Goal: Task Accomplishment & Management: Manage account settings

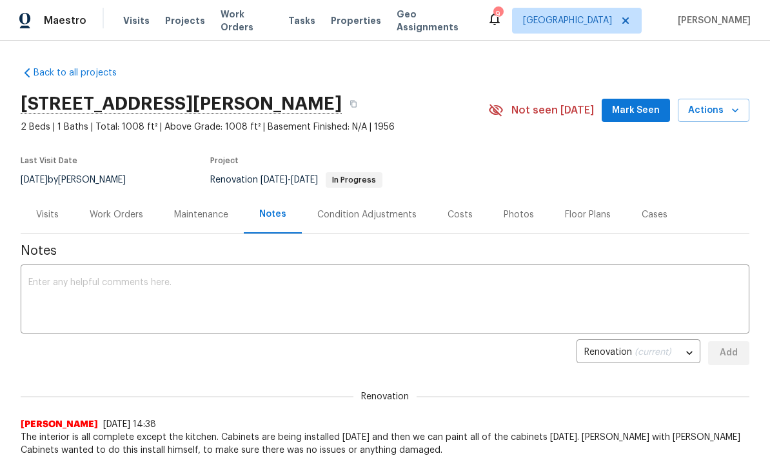
click at [108, 221] on div "Work Orders" at bounding box center [116, 214] width 84 height 38
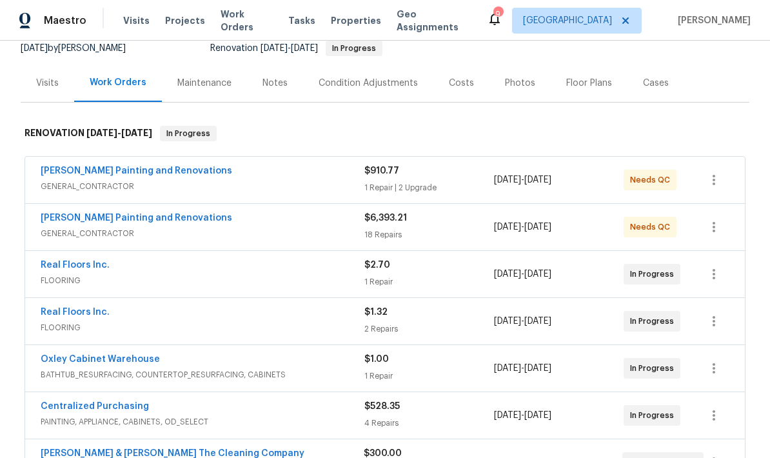
scroll to position [149, 0]
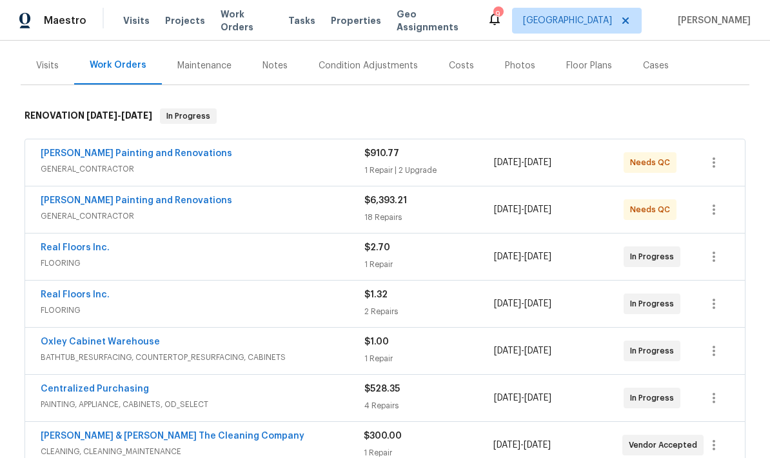
click at [450, 163] on div "$910.77 1 Repair | 2 Upgrade" at bounding box center [429, 162] width 130 height 31
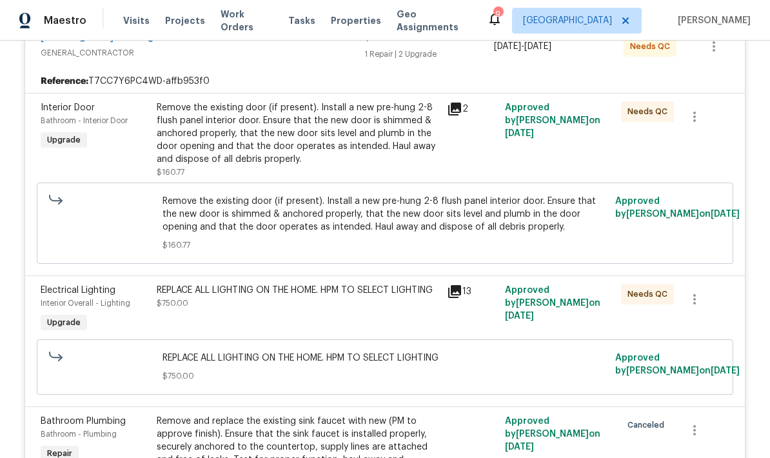
scroll to position [275, 0]
click at [368, 177] on div "Remove the existing door (if present). Install a new pre-hung 2-8 flush panel i…" at bounding box center [298, 139] width 282 height 77
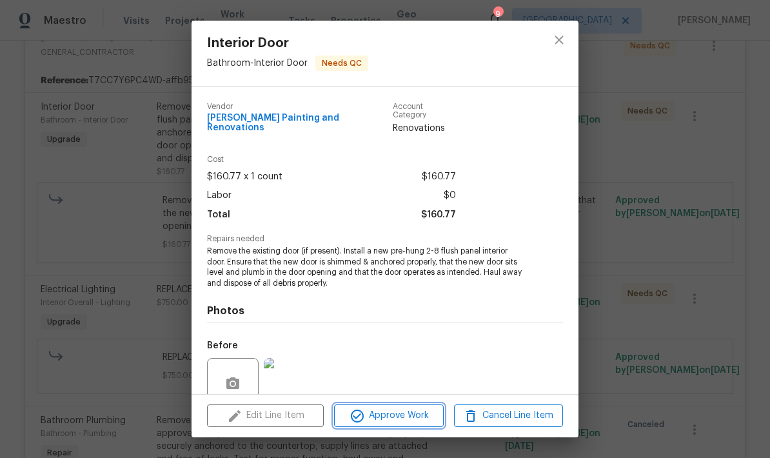
click at [380, 418] on span "Approve Work" at bounding box center [388, 415] width 101 height 16
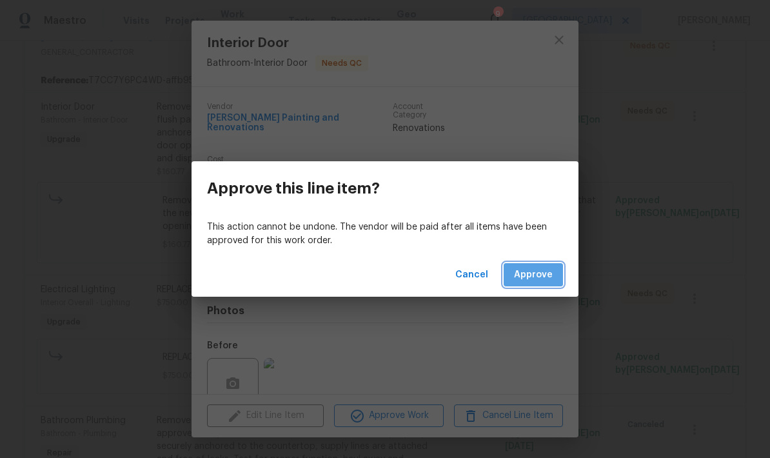
click at [544, 280] on span "Approve" at bounding box center [533, 275] width 39 height 16
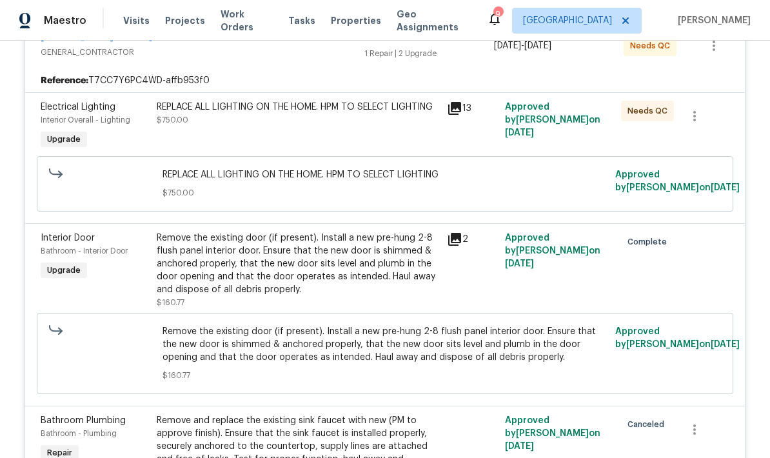
click at [348, 126] on div "REPLACE ALL LIGHTING ON THE HOME. HPM TO SELECT LIGHTING $750.00" at bounding box center [298, 114] width 282 height 26
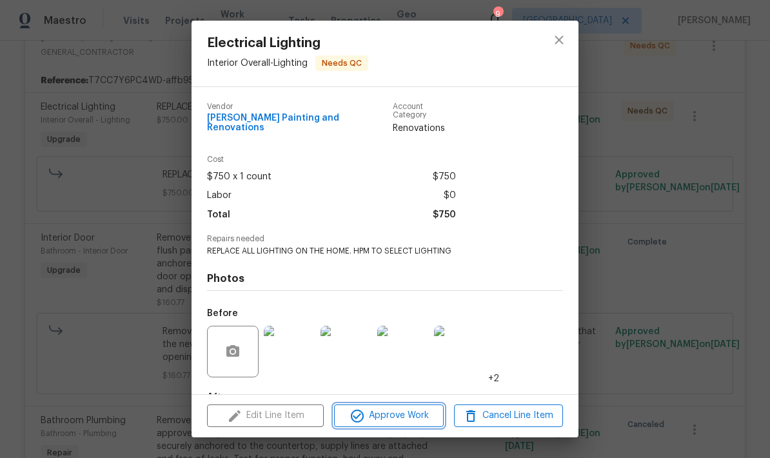
click at [379, 418] on span "Approve Work" at bounding box center [388, 415] width 101 height 16
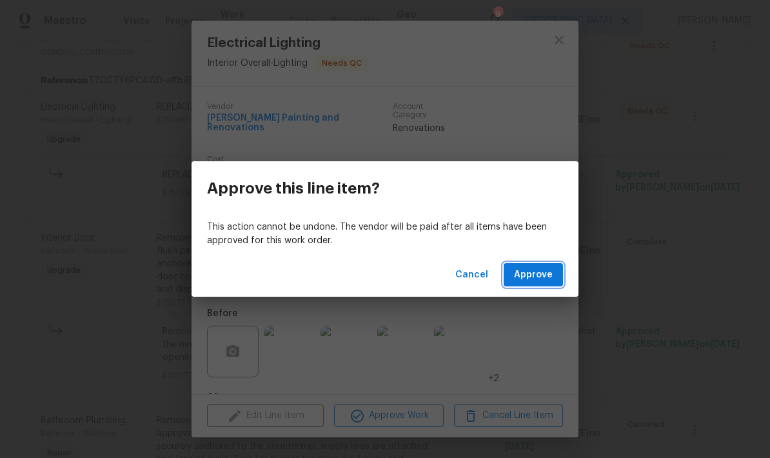
click at [534, 280] on span "Approve" at bounding box center [533, 275] width 39 height 16
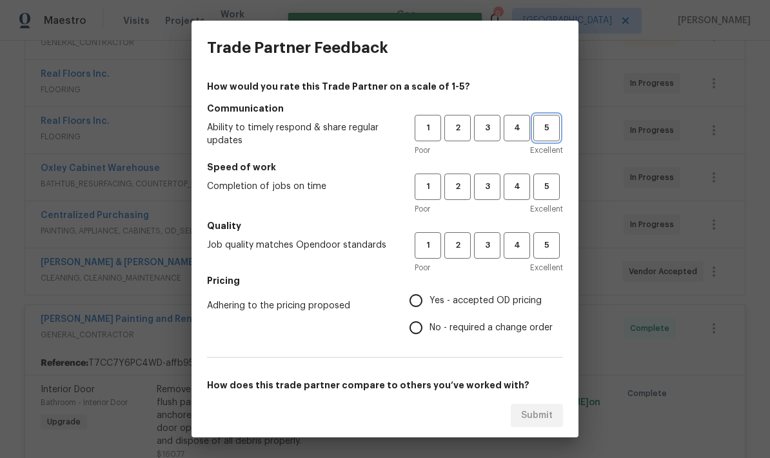
click at [546, 117] on button "5" at bounding box center [546, 128] width 26 height 26
click at [545, 179] on span "5" at bounding box center [546, 186] width 24 height 15
click at [554, 248] on span "5" at bounding box center [546, 245] width 24 height 15
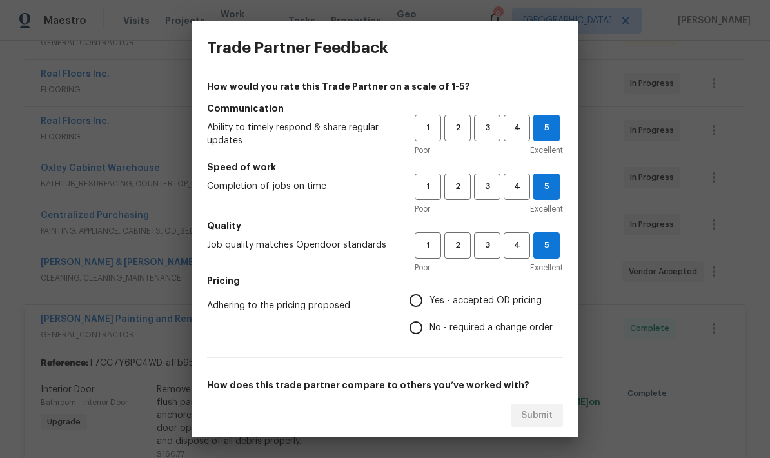
click at [424, 294] on input "Yes - accepted OD pricing" at bounding box center [415, 300] width 27 height 27
radio input "true"
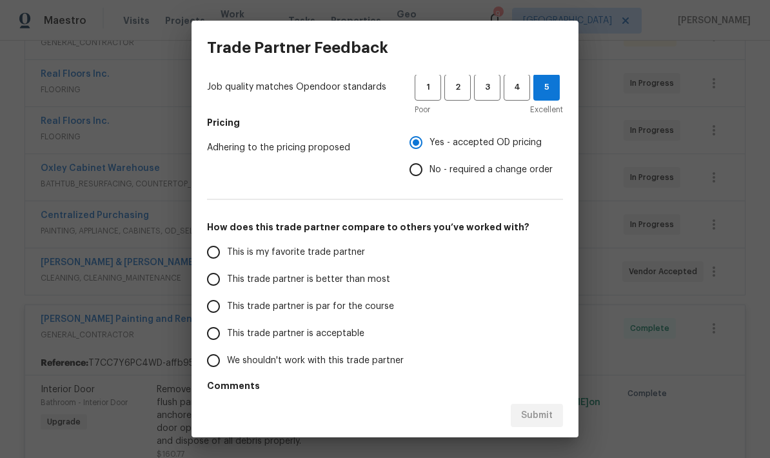
scroll to position [160, 0]
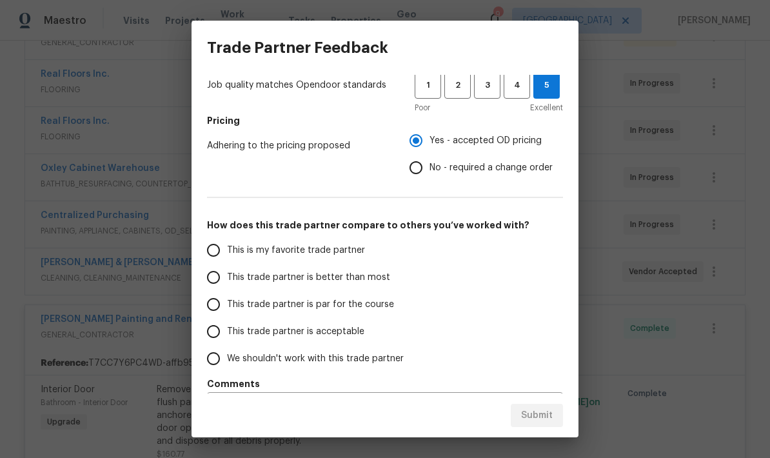
click at [218, 257] on input "This is my favorite trade partner" at bounding box center [213, 250] width 27 height 27
click at [544, 412] on span "Submit" at bounding box center [537, 415] width 32 height 16
radio input "true"
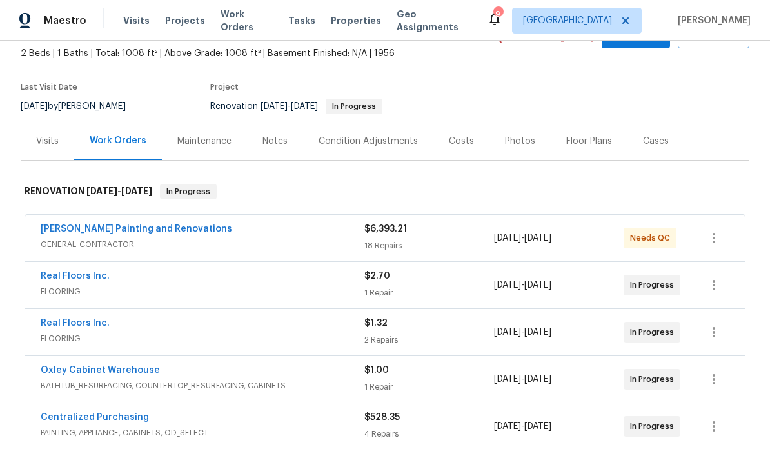
scroll to position [78, 0]
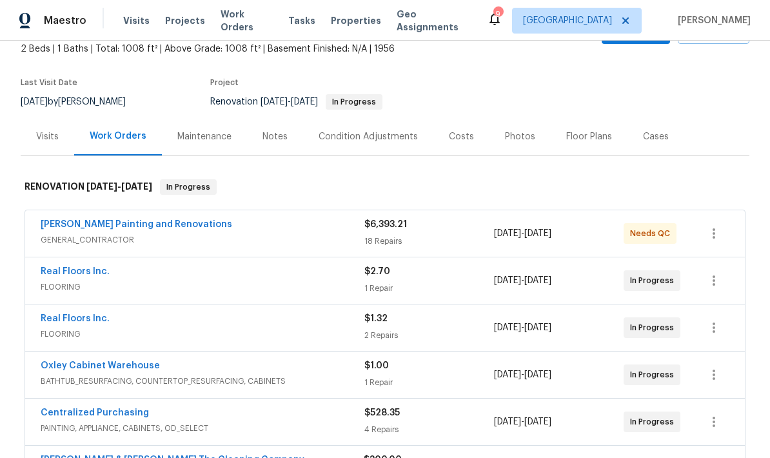
click at [315, 239] on span "GENERAL_CONTRACTOR" at bounding box center [203, 239] width 324 height 13
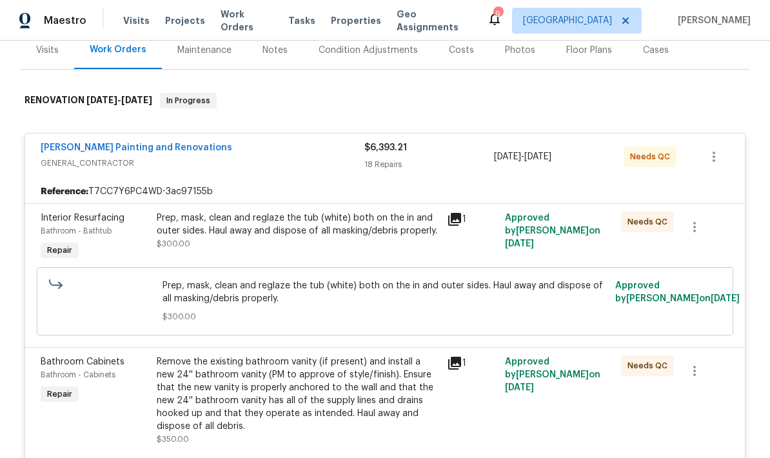
scroll to position [164, 0]
click at [346, 242] on div "Prep, mask, clean and reglaze the tub (white) both on the in and outer sides. H…" at bounding box center [298, 231] width 282 height 39
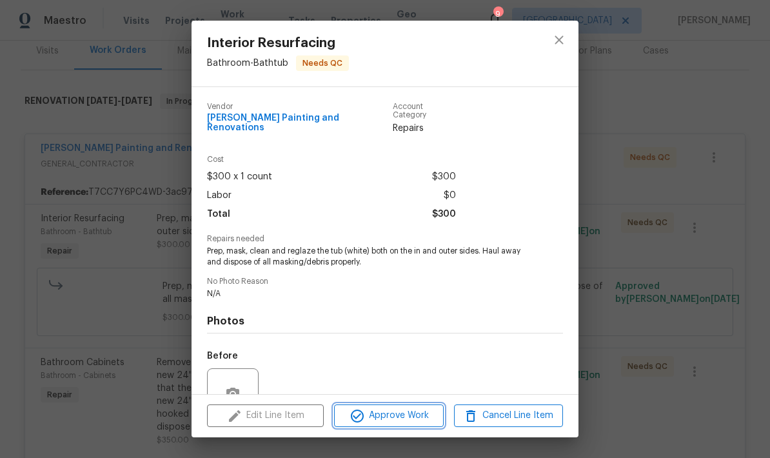
click at [387, 426] on button "Approve Work" at bounding box center [388, 415] width 109 height 23
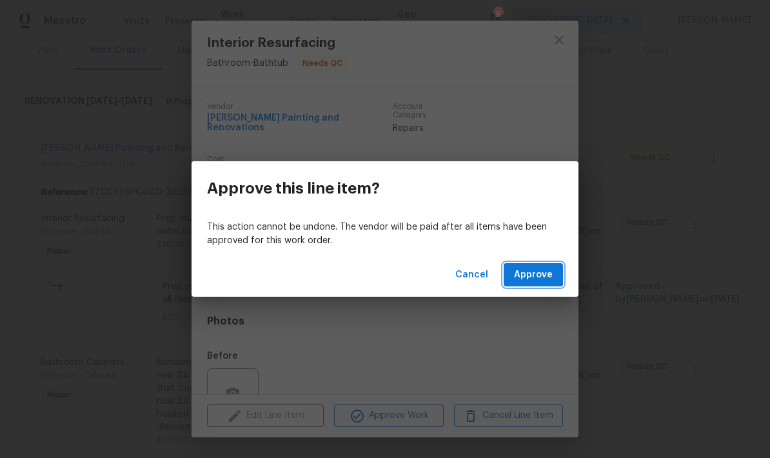
click at [552, 271] on span "Approve" at bounding box center [533, 275] width 39 height 16
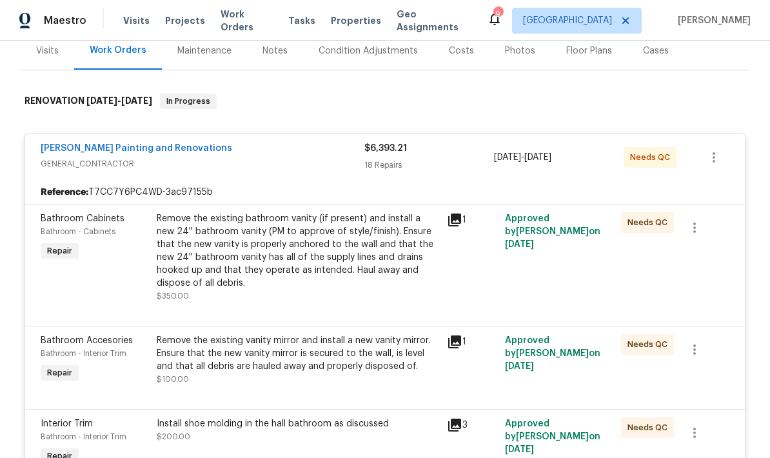
click at [323, 264] on div "Remove the existing bathroom vanity (if present) and install a new 24'' bathroo…" at bounding box center [298, 250] width 282 height 77
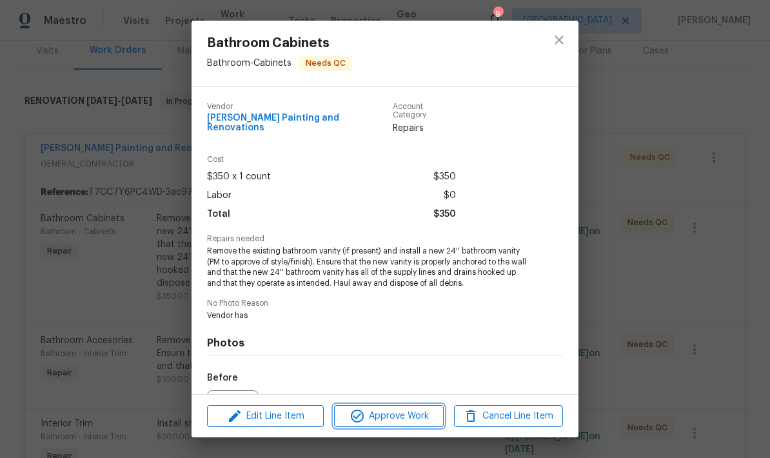
click at [398, 412] on span "Approve Work" at bounding box center [388, 416] width 101 height 16
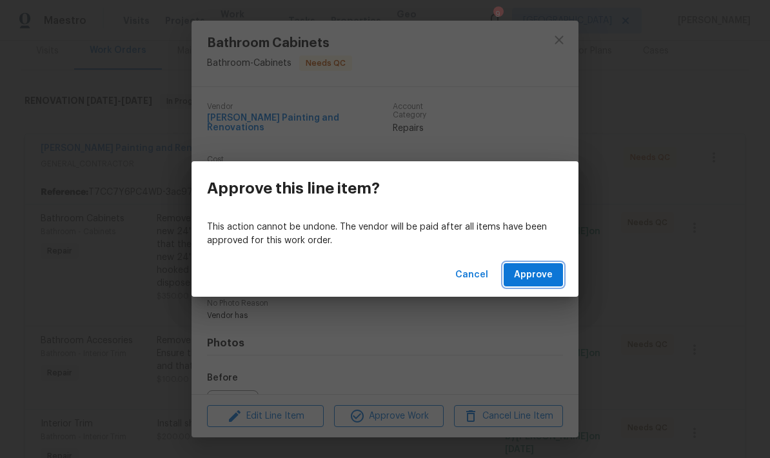
click at [536, 280] on span "Approve" at bounding box center [533, 275] width 39 height 16
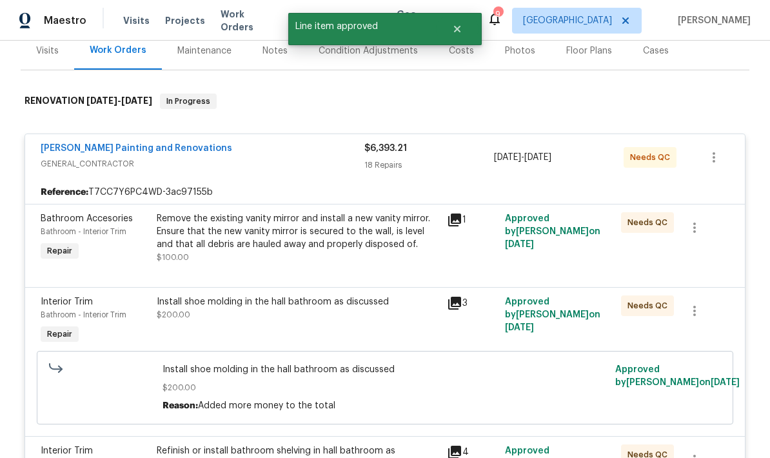
click at [348, 257] on div "Remove the existing vanity mirror and install a new vanity mirror. Ensure that …" at bounding box center [298, 238] width 282 height 52
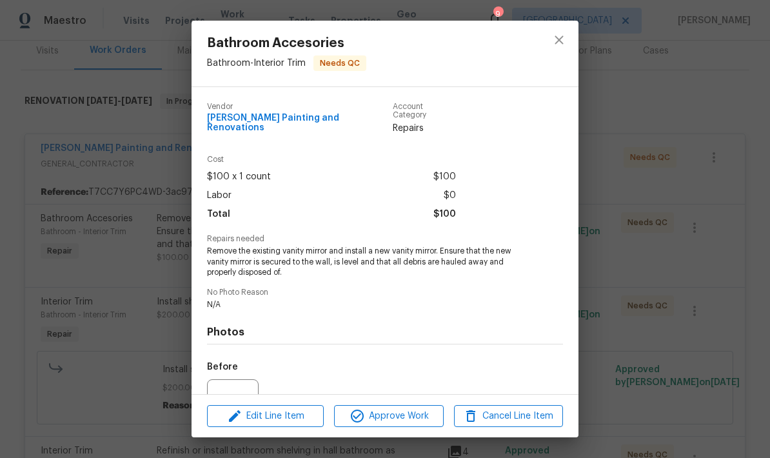
click at [405, 416] on span "Approve Work" at bounding box center [388, 416] width 101 height 16
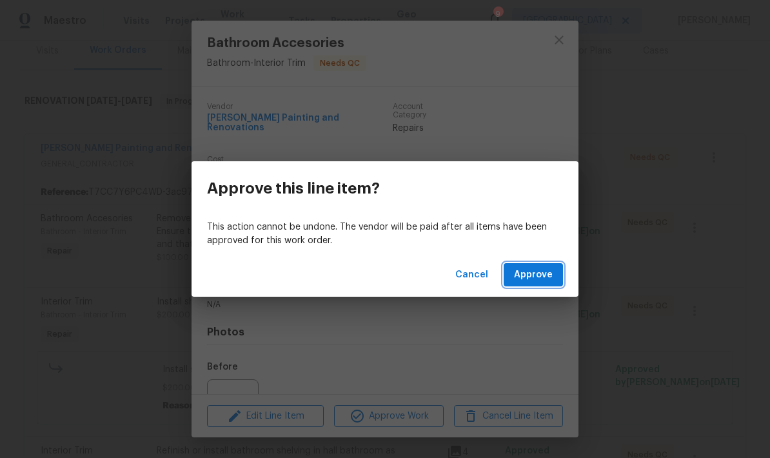
click at [540, 276] on span "Approve" at bounding box center [533, 275] width 39 height 16
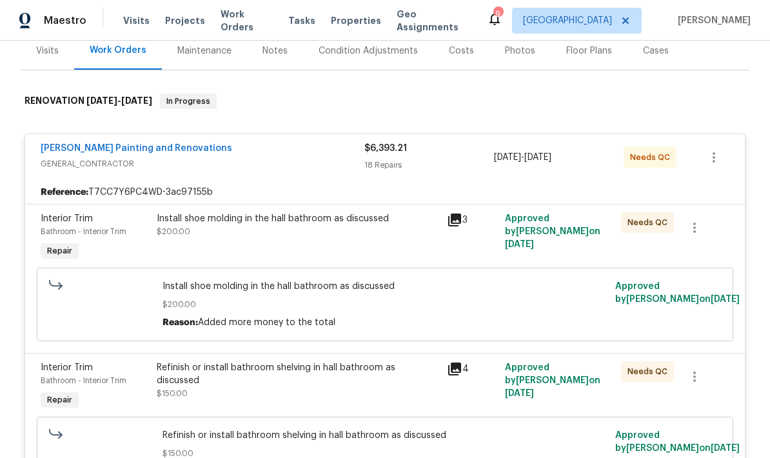
click at [351, 245] on div "Install shoe molding in the hall bathroom as discussed $200.00" at bounding box center [298, 237] width 290 height 59
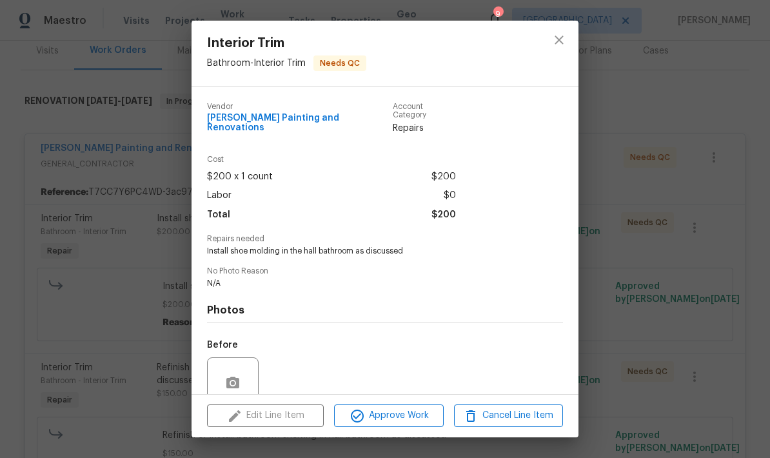
click at [391, 419] on span "Approve Work" at bounding box center [388, 415] width 101 height 16
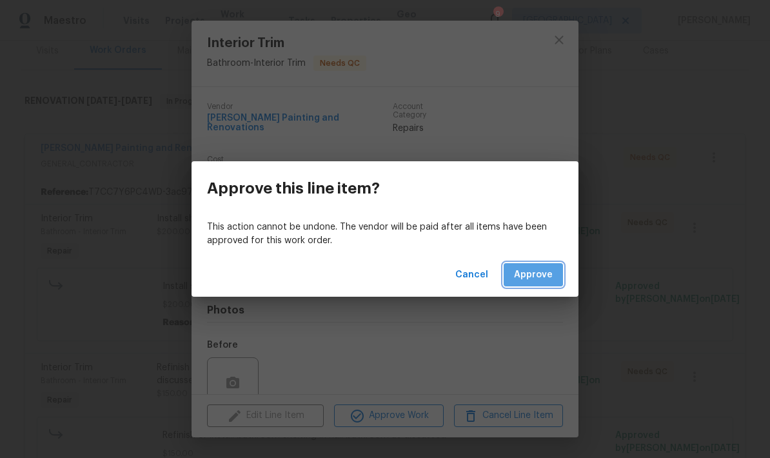
click at [539, 280] on span "Approve" at bounding box center [533, 275] width 39 height 16
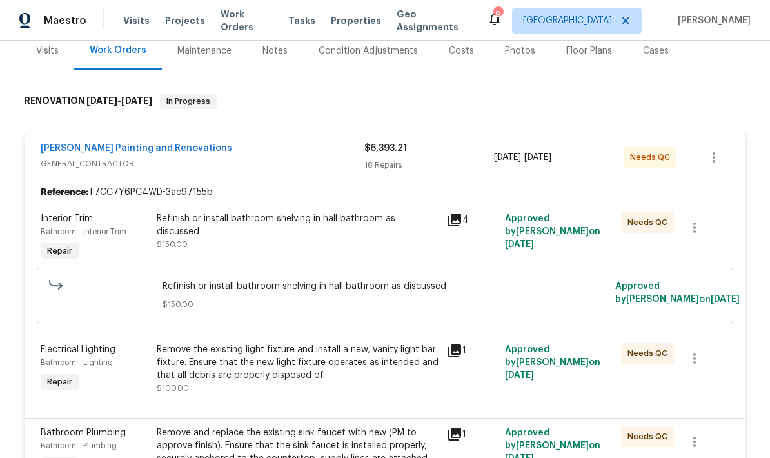
click at [326, 240] on div "Refinish or install bathroom shelving in hall bathroom as discussed $150.00" at bounding box center [298, 237] width 290 height 59
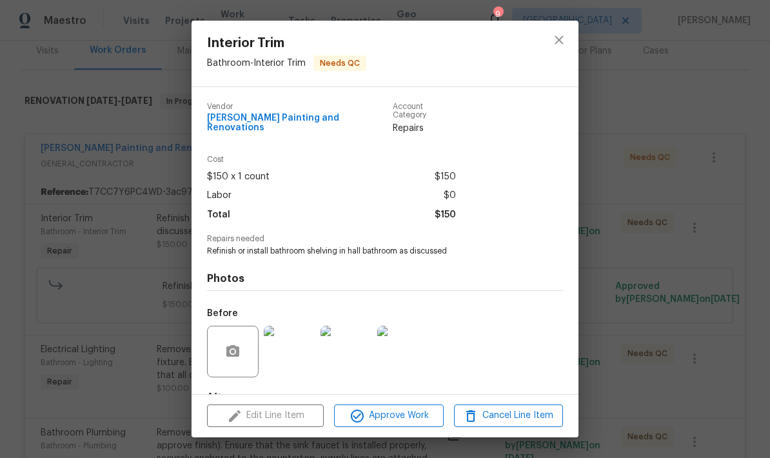
click at [389, 420] on span "Approve Work" at bounding box center [388, 415] width 101 height 16
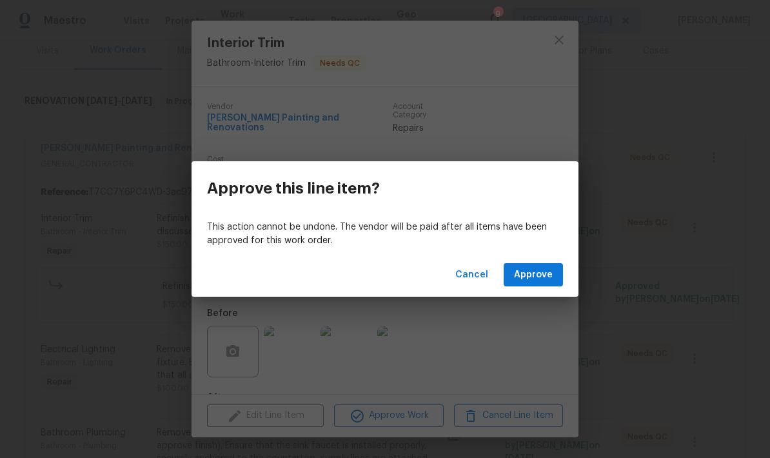
click at [554, 270] on button "Approve" at bounding box center [533, 275] width 59 height 24
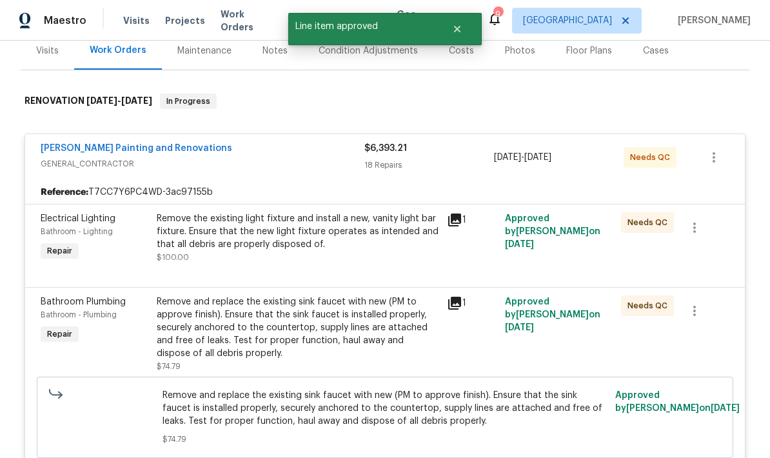
click at [333, 259] on div "Remove the existing light fixture and install a new, vanity light bar fixture. …" at bounding box center [298, 238] width 282 height 52
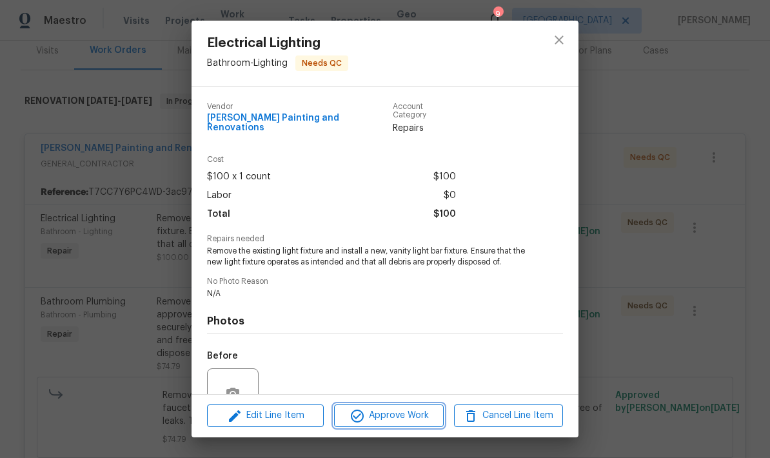
click at [397, 421] on span "Approve Work" at bounding box center [388, 415] width 101 height 16
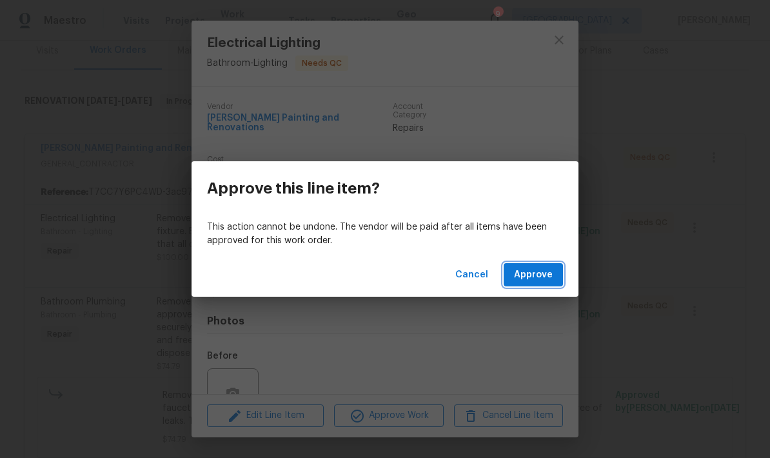
click at [539, 279] on span "Approve" at bounding box center [533, 275] width 39 height 16
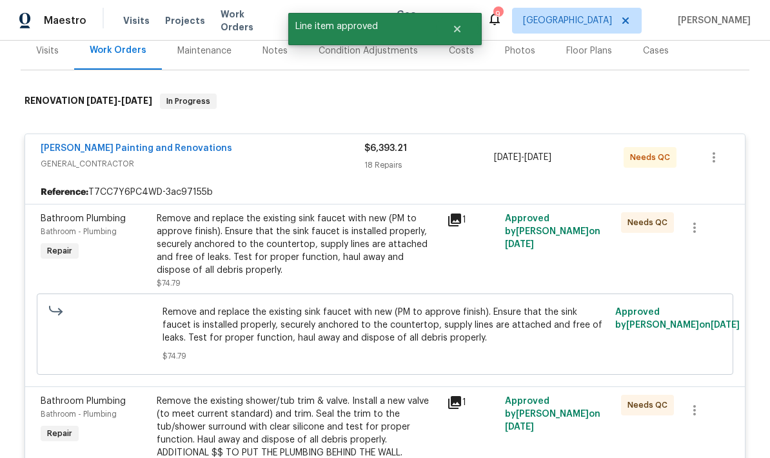
click at [336, 253] on div "Remove and replace the existing sink faucet with new (PM to approve finish). En…" at bounding box center [298, 244] width 282 height 64
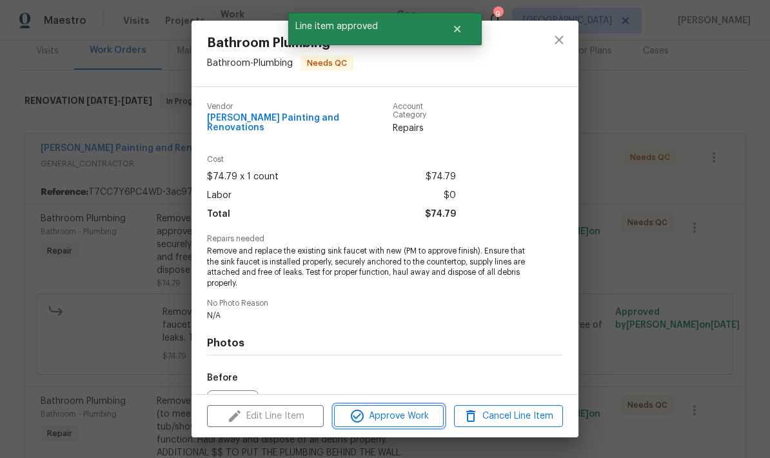
click at [405, 415] on span "Approve Work" at bounding box center [388, 416] width 101 height 16
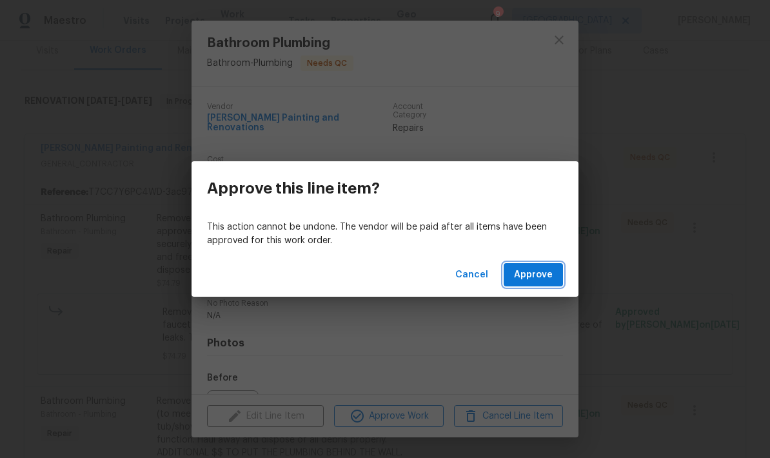
click at [544, 273] on span "Approve" at bounding box center [533, 275] width 39 height 16
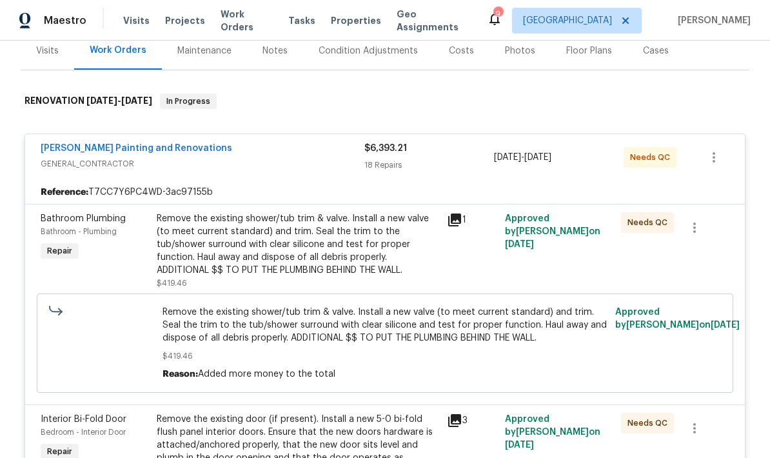
click at [324, 259] on div "Remove the existing shower/tub trim & valve. Install a new valve (to meet curre…" at bounding box center [298, 244] width 282 height 64
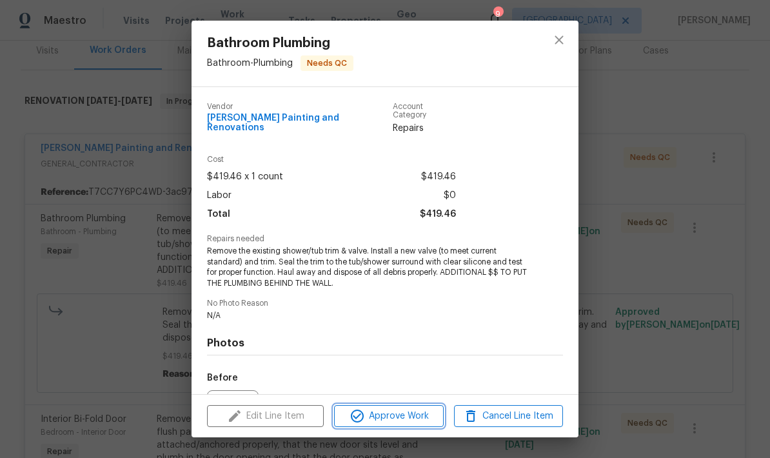
click at [400, 424] on span "Approve Work" at bounding box center [388, 416] width 101 height 16
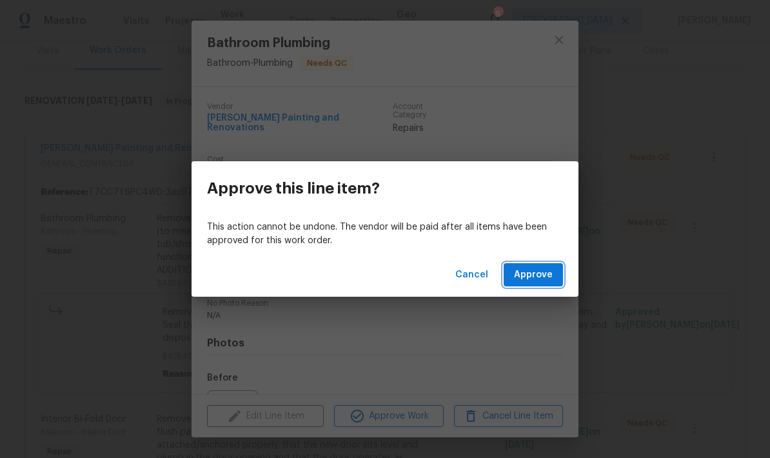
click at [552, 273] on span "Approve" at bounding box center [533, 275] width 39 height 16
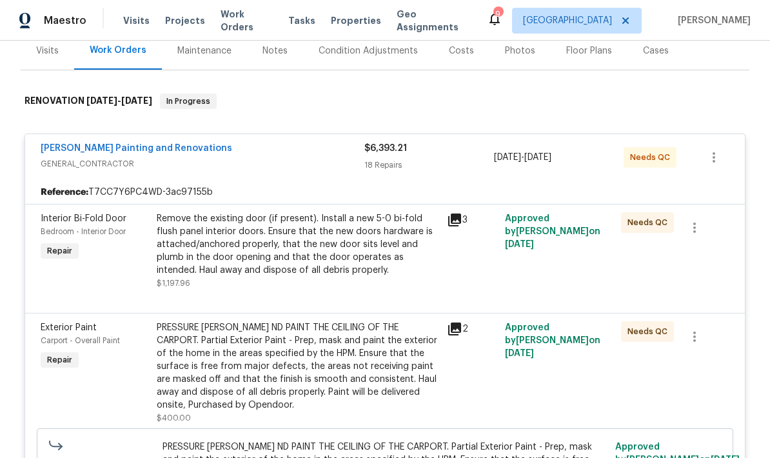
click at [295, 278] on div "Remove the existing door (if present). Install a new 5-0 bi-fold flush panel in…" at bounding box center [298, 250] width 282 height 77
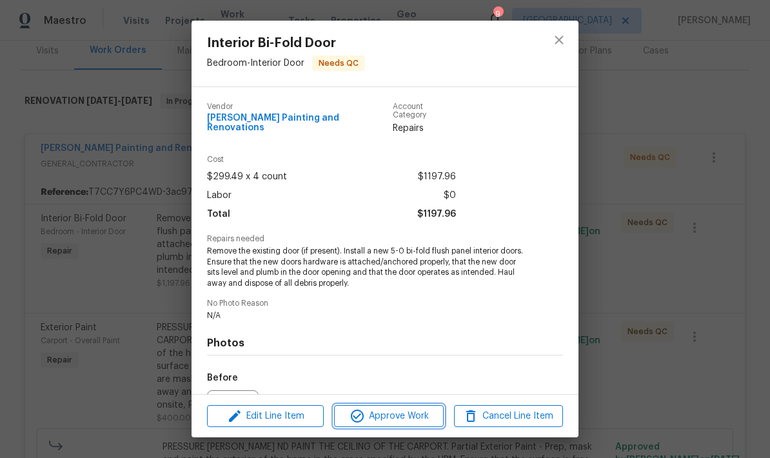
click at [384, 419] on span "Approve Work" at bounding box center [388, 416] width 101 height 16
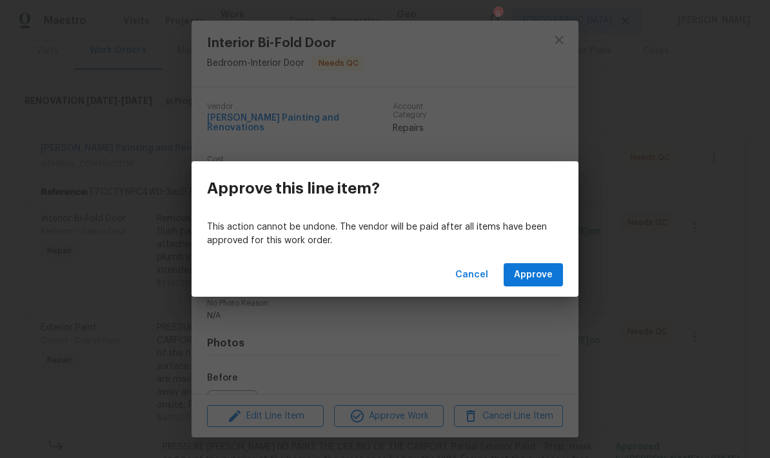
click at [545, 275] on span "Approve" at bounding box center [533, 275] width 39 height 16
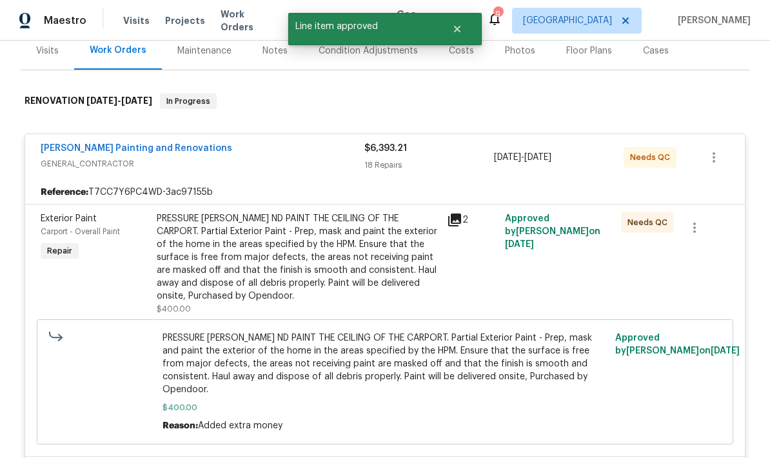
click at [337, 275] on div "PRESSURE [PERSON_NAME] ND PAINT THE CEILING OF THE CARPORT. Partial Exterior Pa…" at bounding box center [298, 257] width 282 height 90
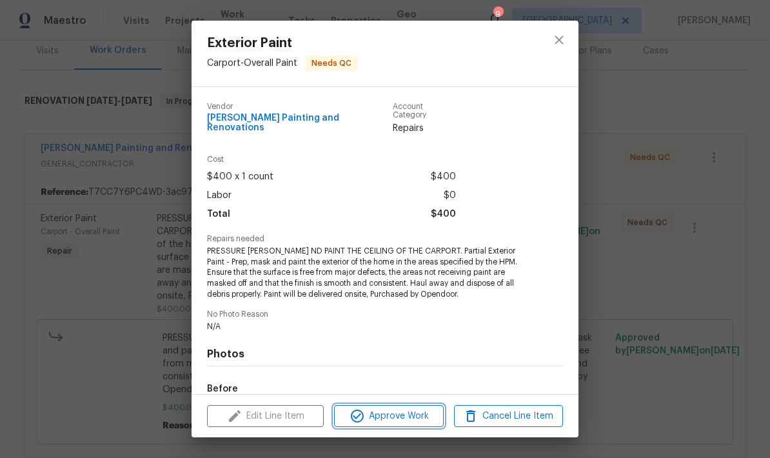
click at [396, 418] on span "Approve Work" at bounding box center [388, 416] width 101 height 16
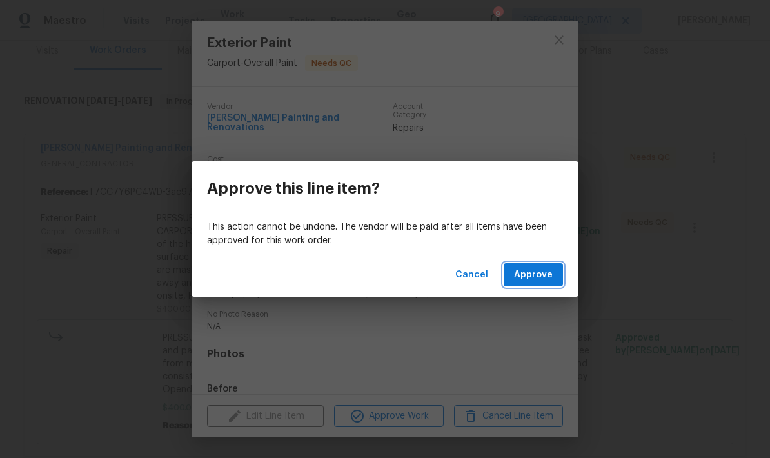
click at [540, 280] on span "Approve" at bounding box center [533, 275] width 39 height 16
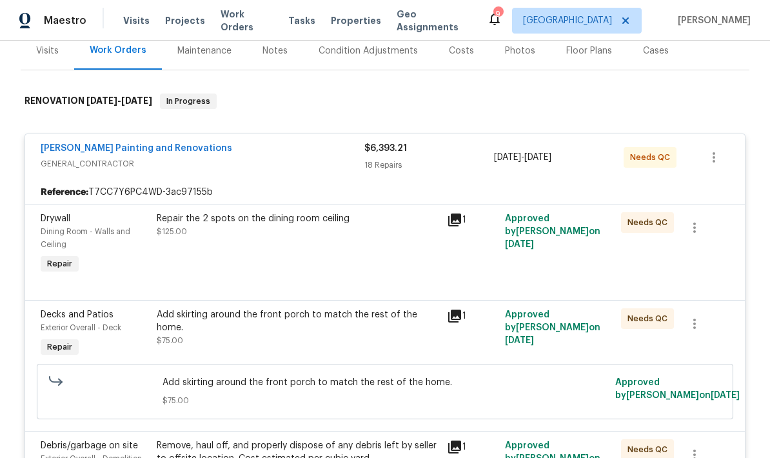
click at [364, 260] on div "Repair the 2 spots on the dining room ceiling $125.00" at bounding box center [298, 244] width 290 height 72
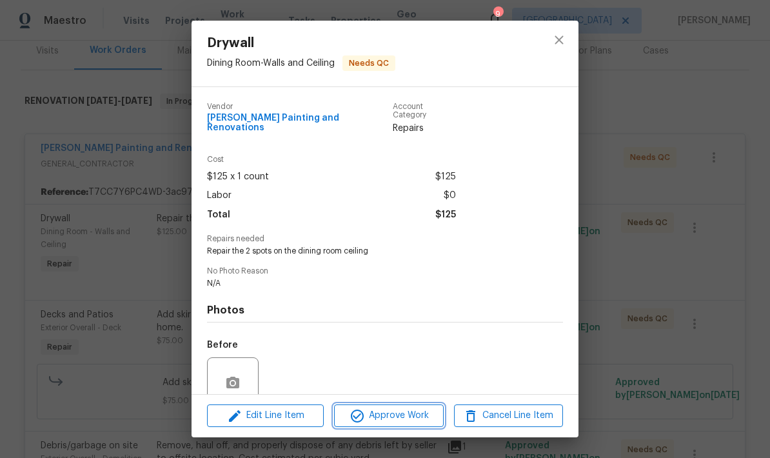
click at [395, 420] on span "Approve Work" at bounding box center [388, 415] width 101 height 16
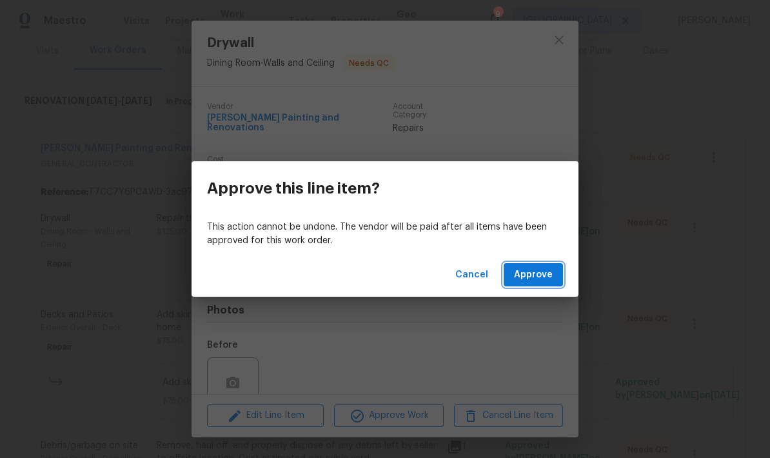
click at [540, 279] on span "Approve" at bounding box center [533, 275] width 39 height 16
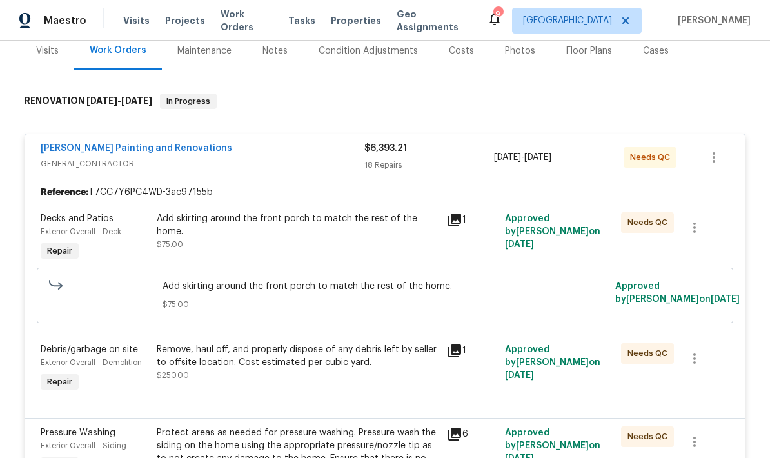
click at [311, 235] on div "Add skirting around the front porch to match the rest of the home. $75.00" at bounding box center [298, 231] width 282 height 39
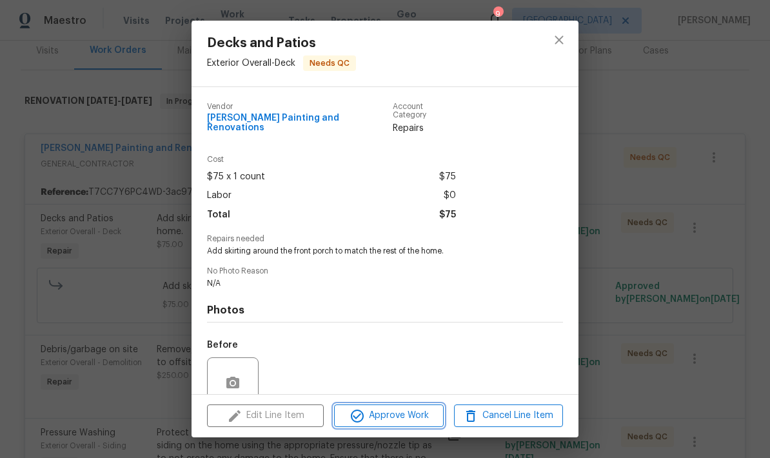
click at [387, 422] on span "Approve Work" at bounding box center [388, 415] width 101 height 16
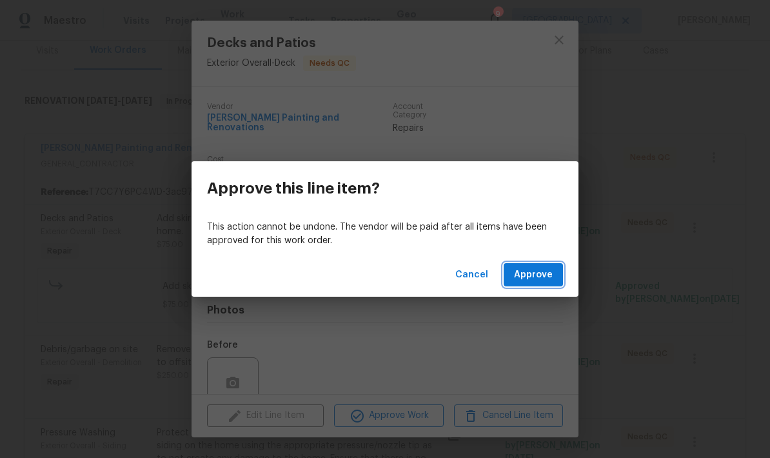
click at [539, 282] on button "Approve" at bounding box center [533, 275] width 59 height 24
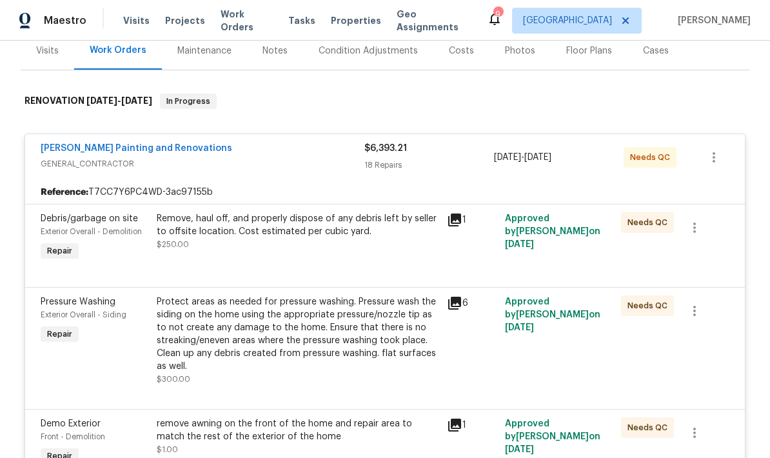
click at [315, 255] on div "Remove, haul off, and properly dispose of any debris left by seller to offsite …" at bounding box center [298, 237] width 290 height 59
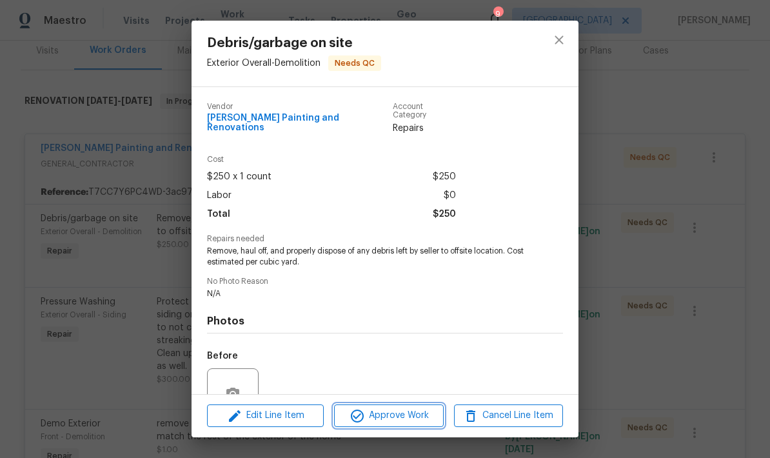
click at [383, 426] on button "Approve Work" at bounding box center [388, 415] width 109 height 23
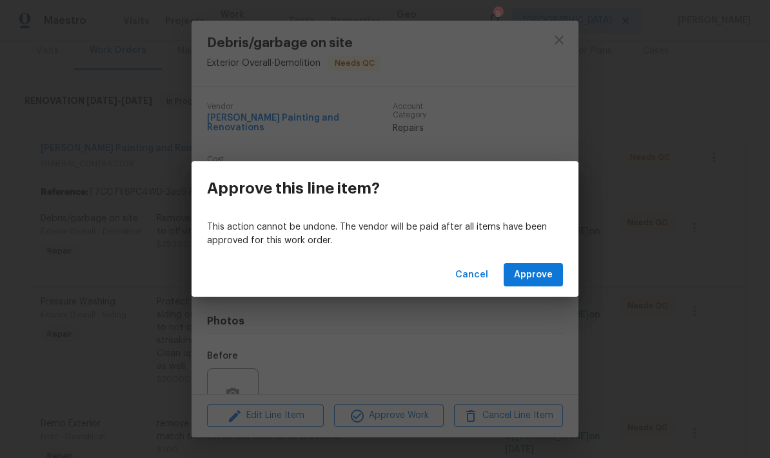
click at [536, 278] on span "Approve" at bounding box center [533, 275] width 39 height 16
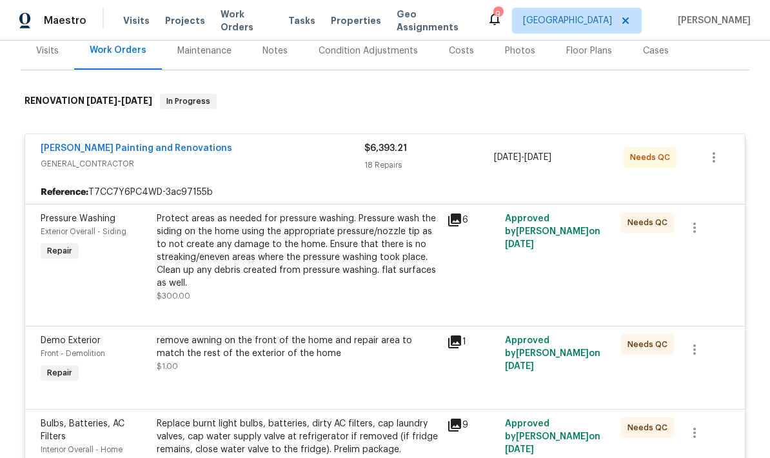
click at [303, 277] on div "Protect areas as needed for pressure washing. Pressure wash the siding on the h…" at bounding box center [298, 250] width 282 height 77
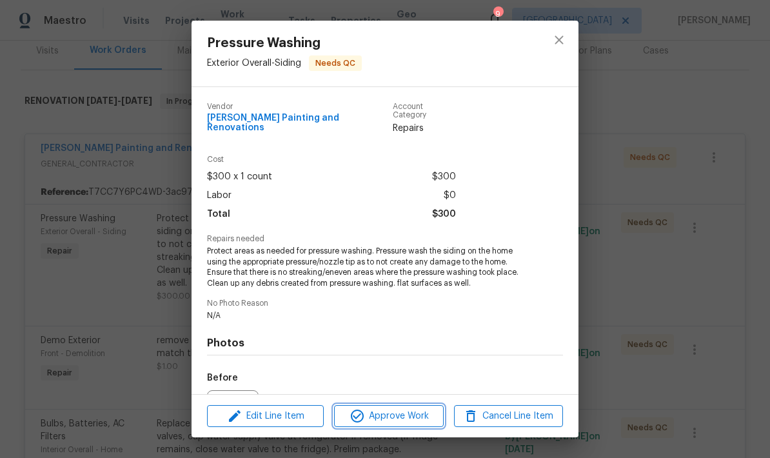
click at [398, 418] on span "Approve Work" at bounding box center [388, 416] width 101 height 16
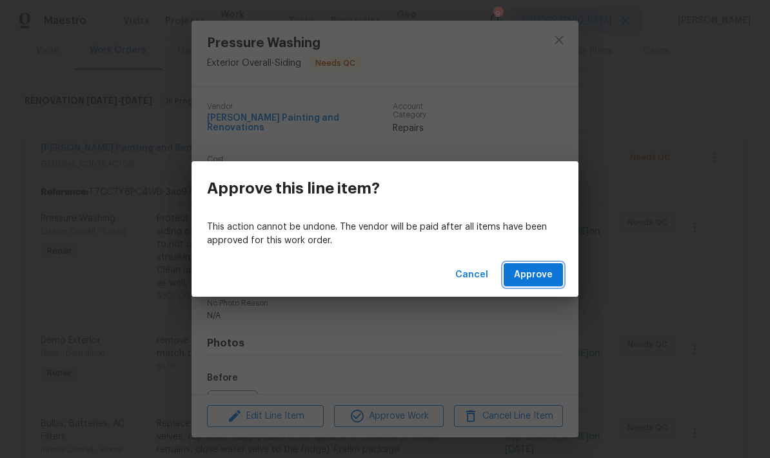
click at [542, 282] on span "Approve" at bounding box center [533, 275] width 39 height 16
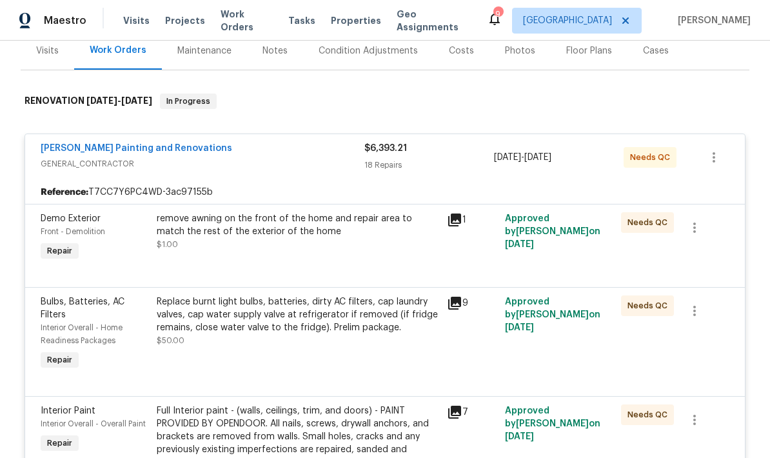
click at [306, 344] on div "Replace burnt light bulbs, batteries, dirty AC filters, cap laundry valves, cap…" at bounding box center [298, 321] width 282 height 52
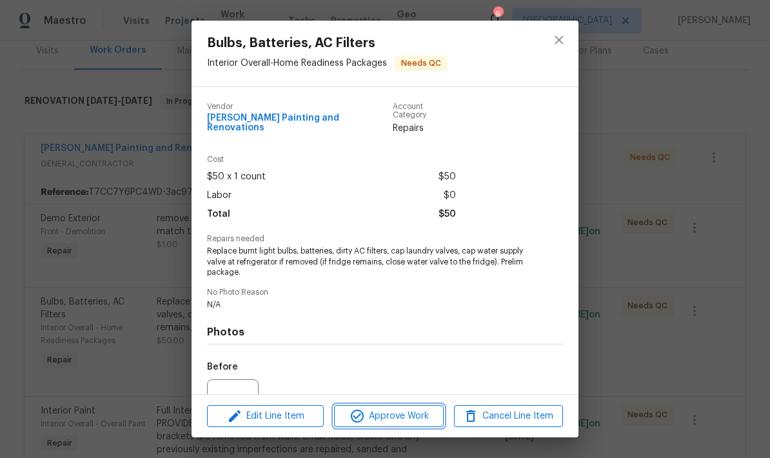
click at [395, 418] on span "Approve Work" at bounding box center [388, 416] width 101 height 16
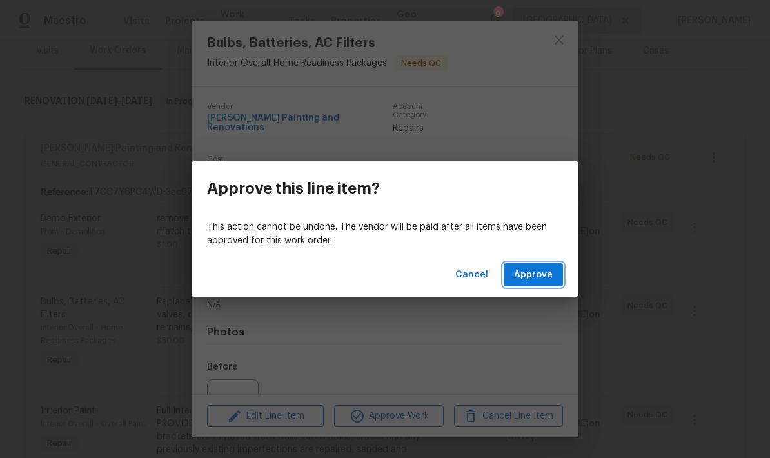
click at [538, 277] on span "Approve" at bounding box center [533, 275] width 39 height 16
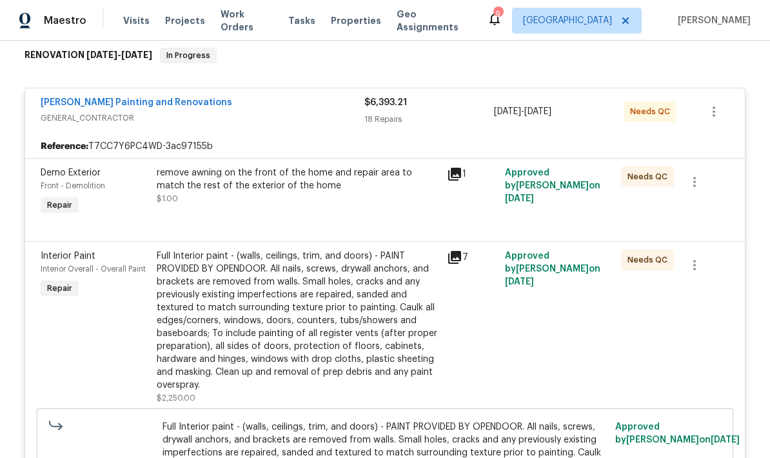
scroll to position [213, 0]
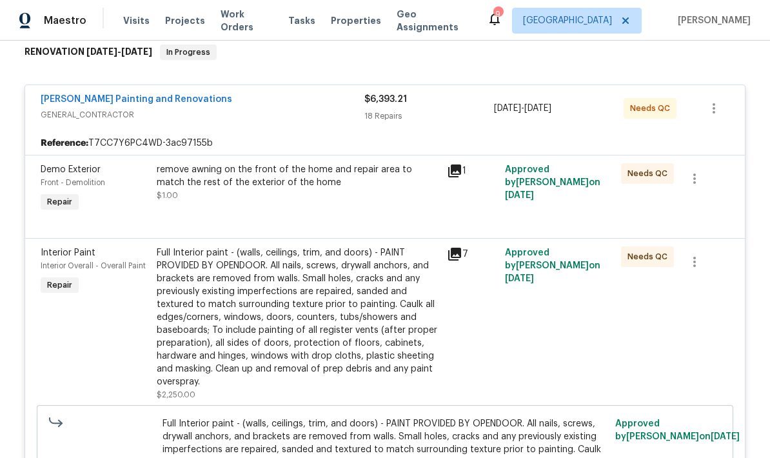
click at [348, 333] on div "Full Interior paint - (walls, ceilings, trim, and doors) - PAINT PROVIDED BY OP…" at bounding box center [298, 317] width 282 height 142
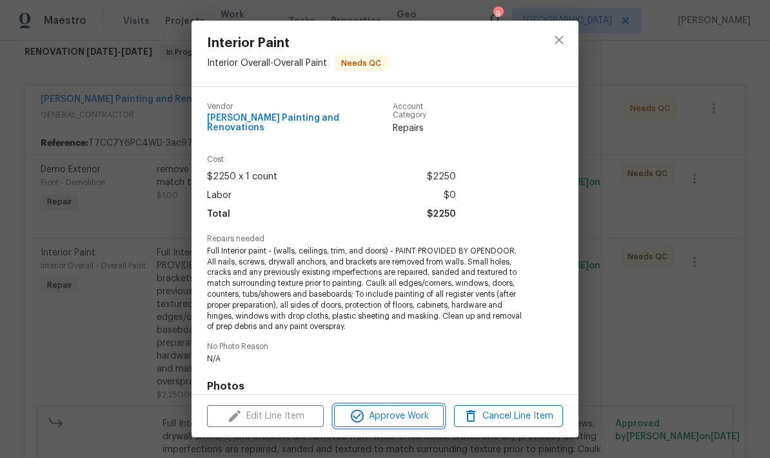
click at [408, 419] on span "Approve Work" at bounding box center [388, 416] width 101 height 16
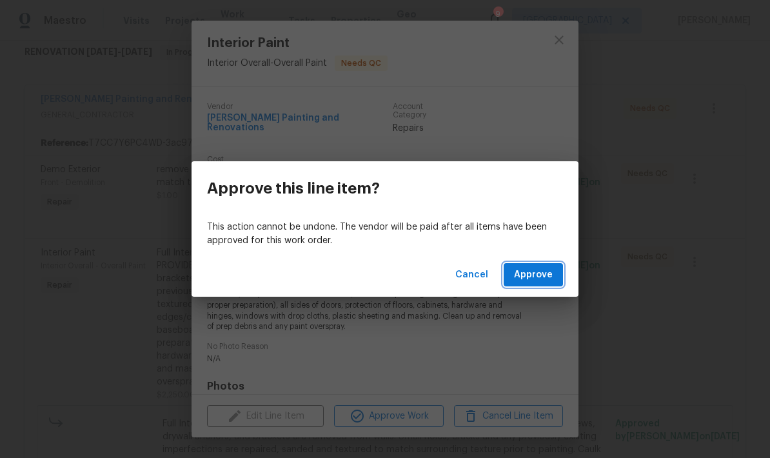
click at [541, 286] on button "Approve" at bounding box center [533, 275] width 59 height 24
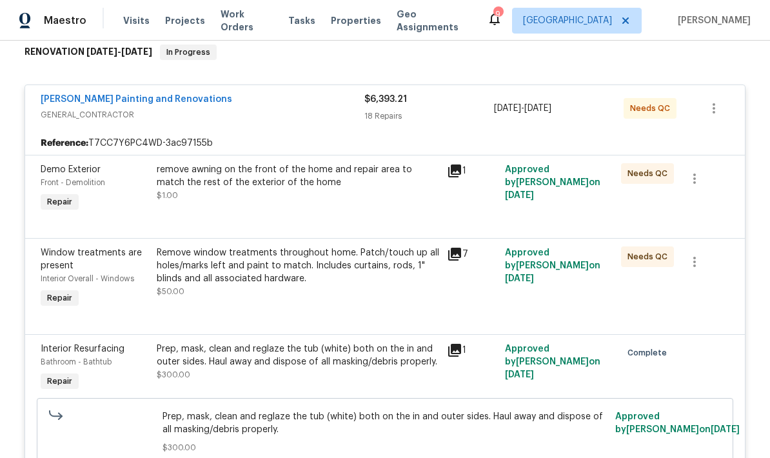
click at [295, 121] on span "GENERAL_CONTRACTOR" at bounding box center [203, 114] width 324 height 13
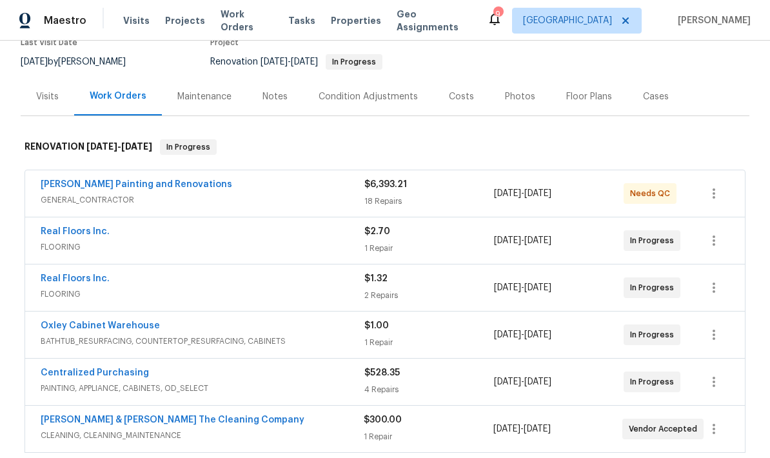
scroll to position [113, 0]
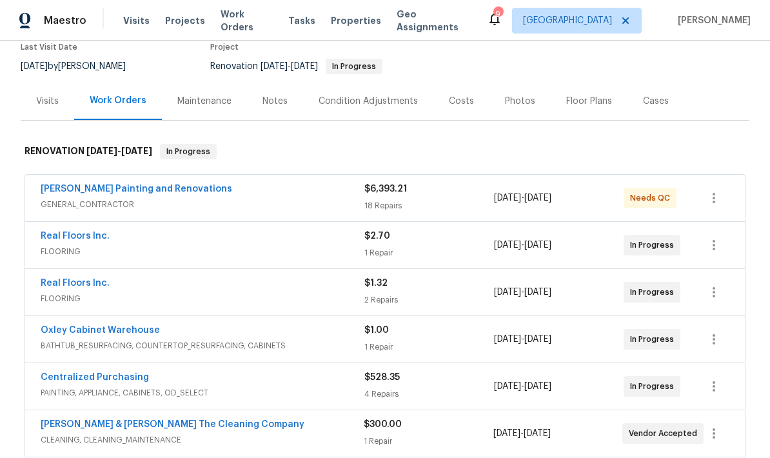
click at [289, 193] on div "[PERSON_NAME] Painting and Renovations" at bounding box center [203, 189] width 324 height 15
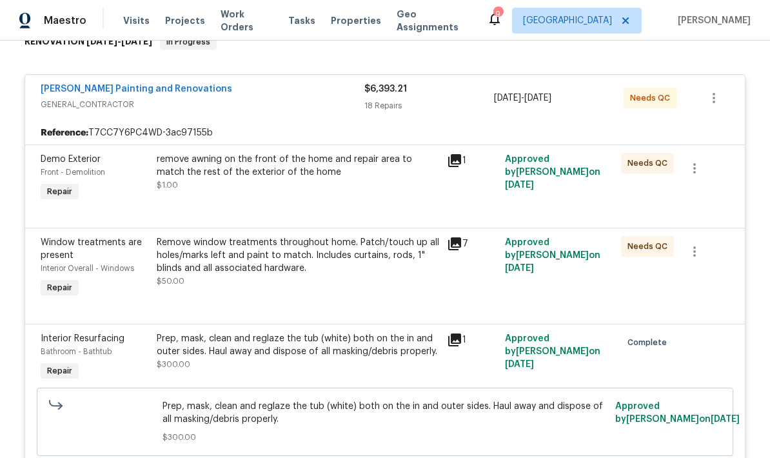
scroll to position [226, 0]
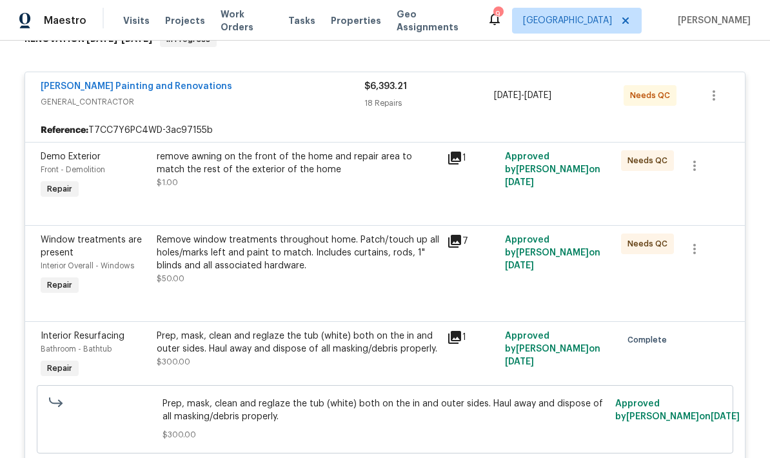
click at [317, 283] on div "Remove window treatments throughout home. Patch/touch up all holes/marks left a…" at bounding box center [298, 259] width 282 height 52
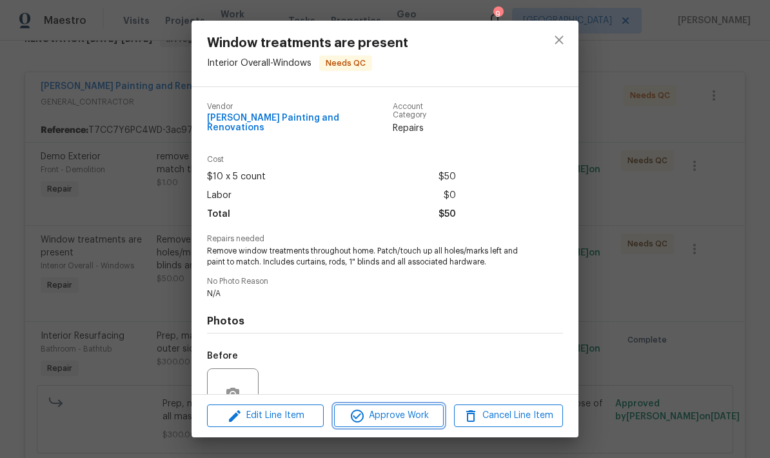
click at [395, 415] on span "Approve Work" at bounding box center [388, 415] width 101 height 16
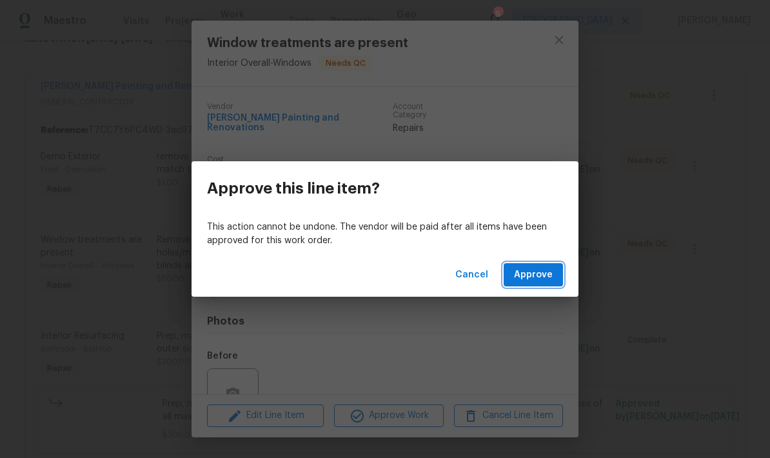
click at [551, 275] on span "Approve" at bounding box center [533, 275] width 39 height 16
